Goal: Transaction & Acquisition: Download file/media

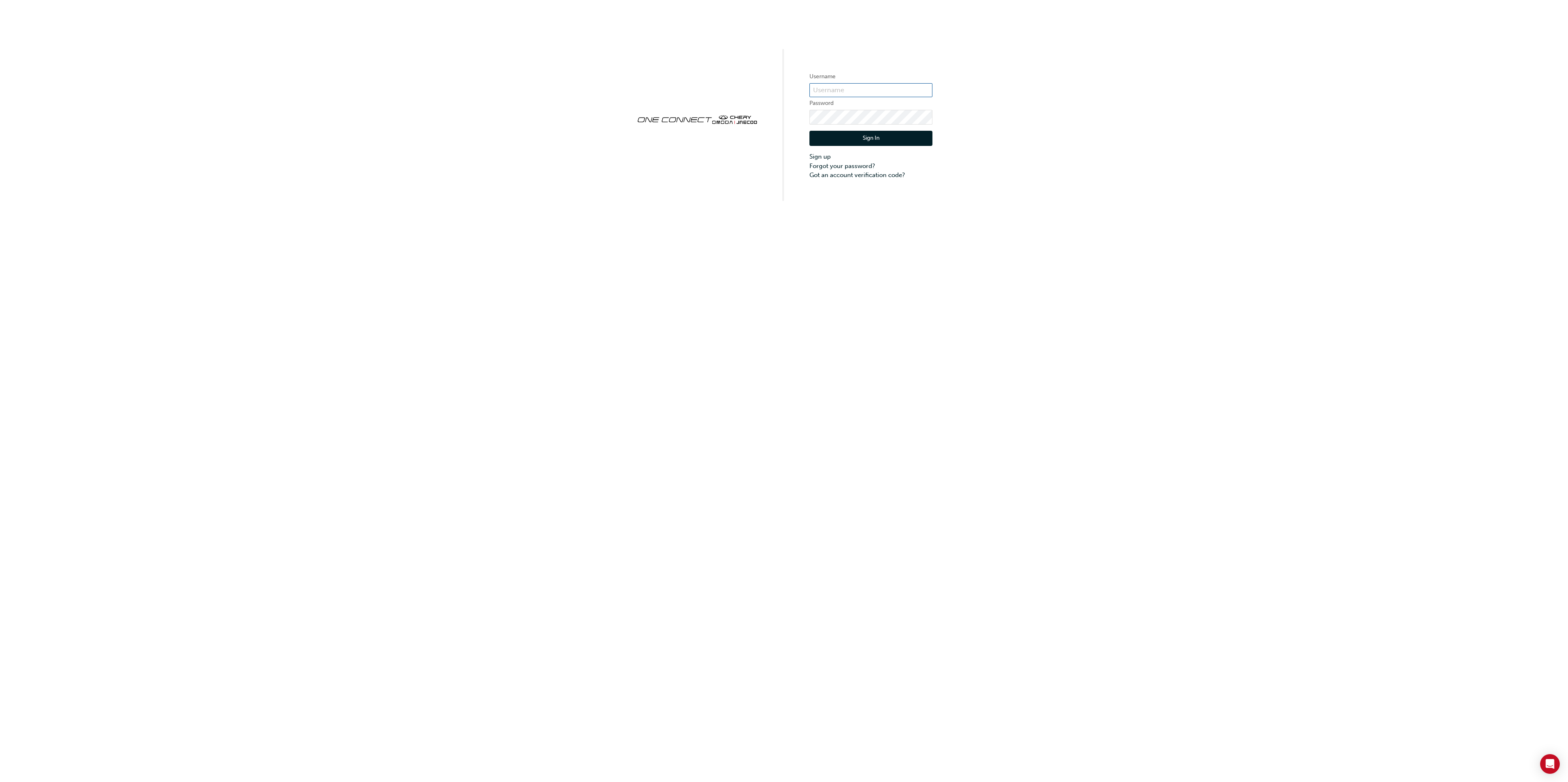
type input "cma0037"
click at [870, 135] on button "Sign In" at bounding box center [871, 138] width 123 height 15
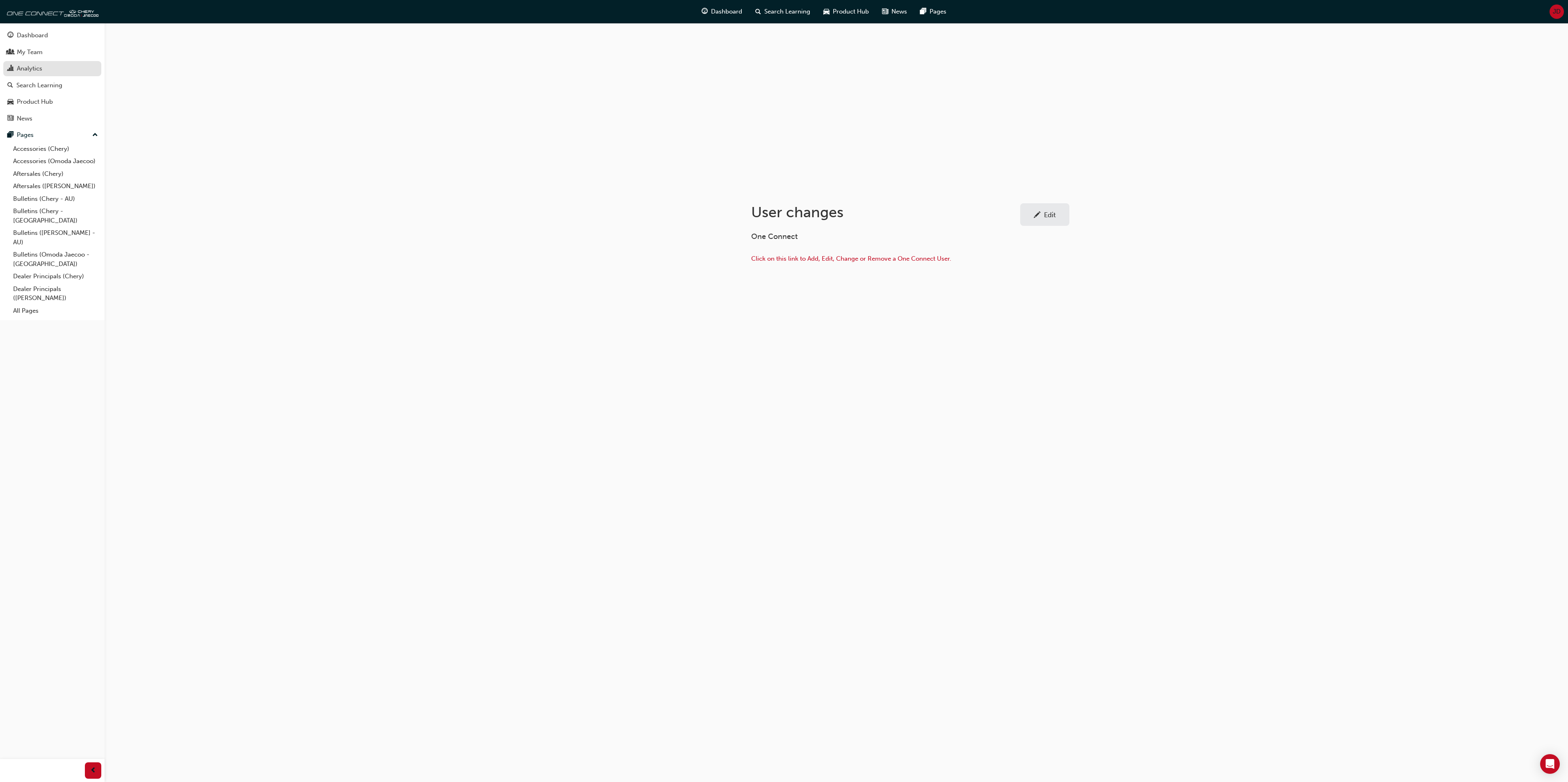
click at [35, 70] on div "Analytics" at bounding box center [29, 68] width 25 height 9
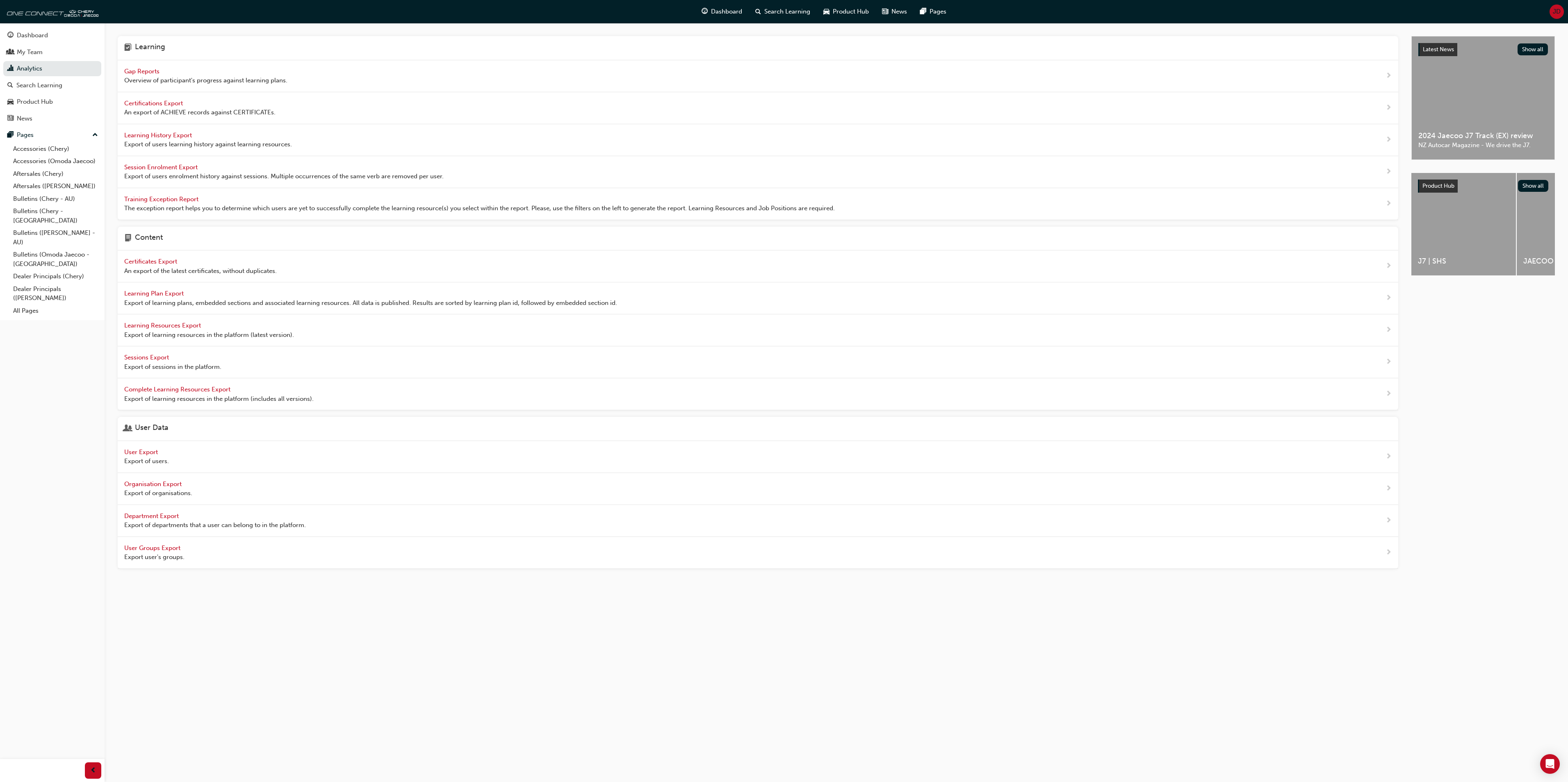
click at [140, 456] on span "User Export" at bounding box center [142, 452] width 35 height 7
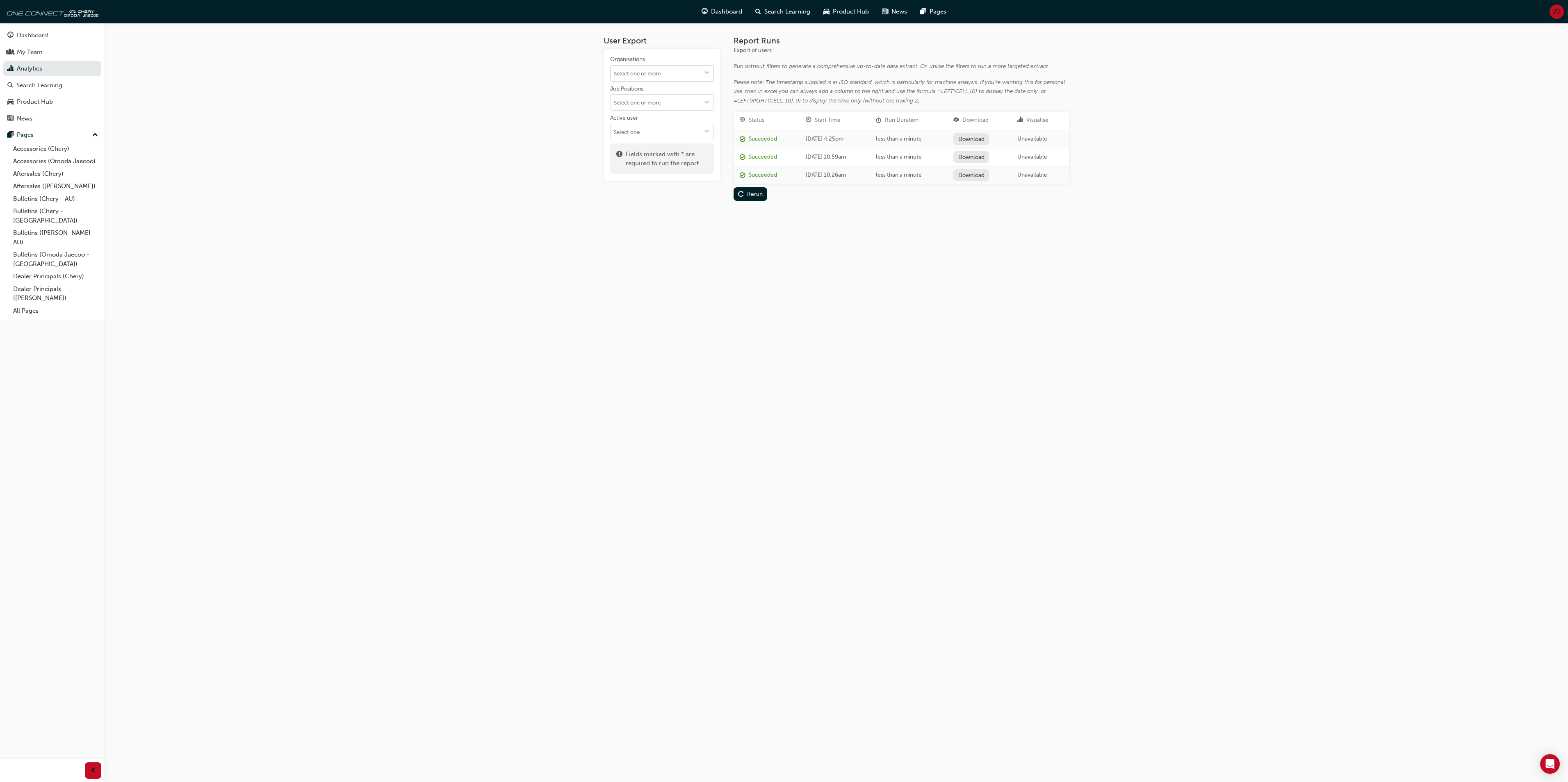
click at [705, 71] on span "down-icon" at bounding box center [706, 73] width 6 height 7
click at [648, 193] on li "[PERSON_NAME]" at bounding box center [662, 200] width 104 height 15
click at [754, 141] on div "Run" at bounding box center [752, 143] width 10 height 7
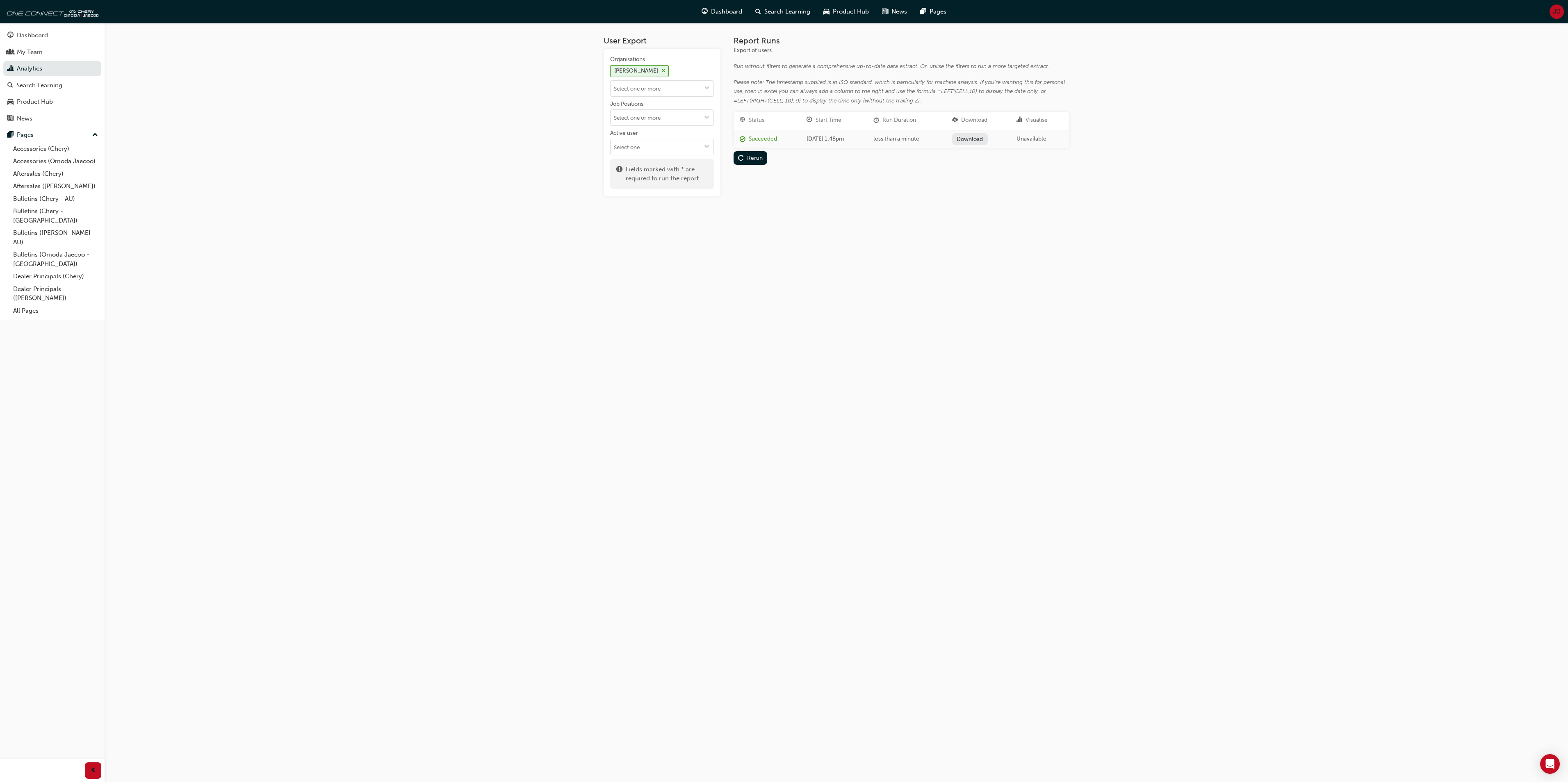
click at [986, 140] on link "Download" at bounding box center [970, 139] width 36 height 12
